Goal: Information Seeking & Learning: Find specific fact

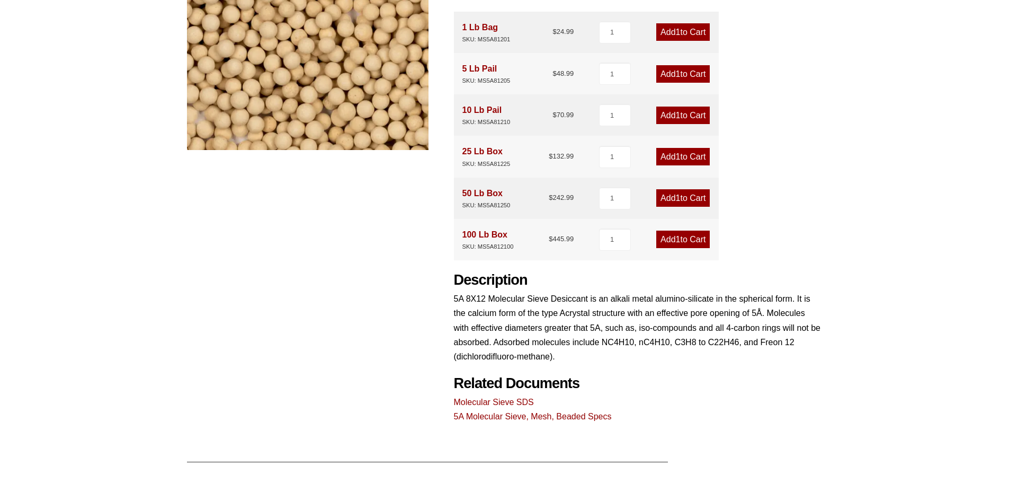
scroll to position [265, 0]
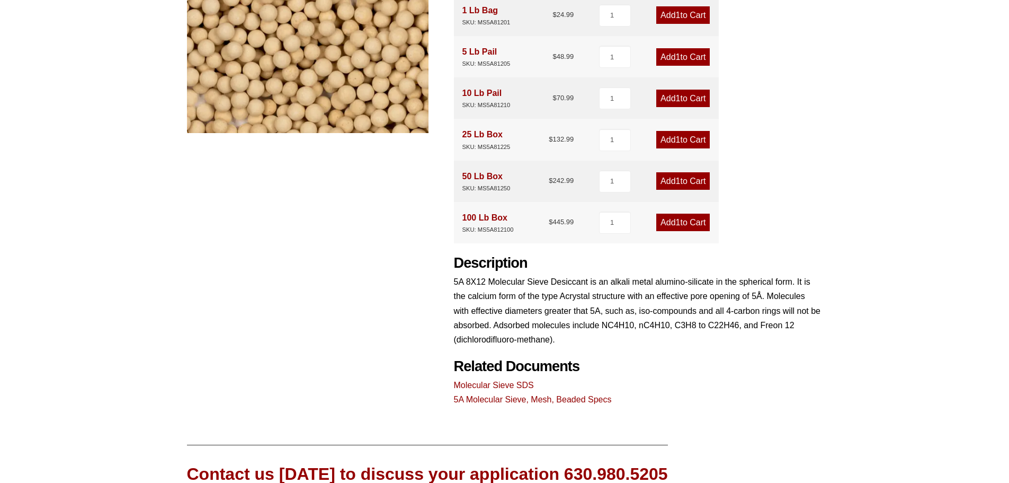
click at [478, 398] on link "5A Molecular Sieve, Mesh, Beaded Specs" at bounding box center [533, 399] width 158 height 9
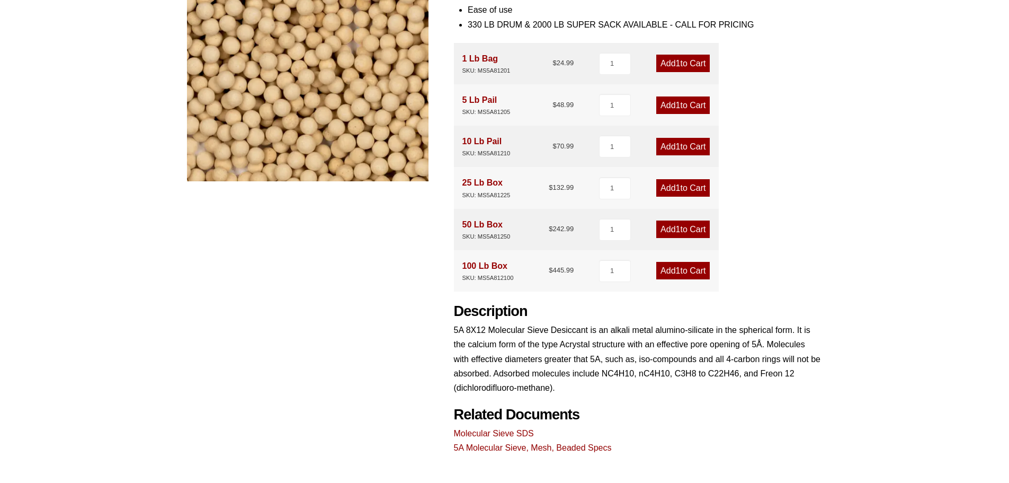
scroll to position [265, 0]
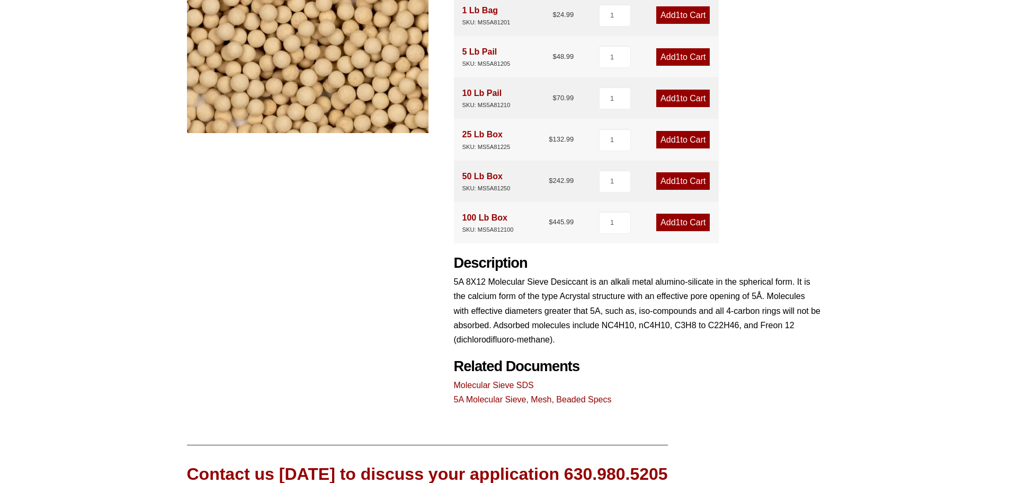
click at [495, 385] on link "Molecular Sieve SDS" at bounding box center [494, 384] width 80 height 9
click at [541, 398] on link "5A Molecular Sieve, Mesh, Beaded Specs" at bounding box center [533, 399] width 158 height 9
click at [574, 398] on link "5A Molecular Sieve, Mesh, Beaded Specs" at bounding box center [533, 399] width 158 height 9
